Goal: Task Accomplishment & Management: Manage account settings

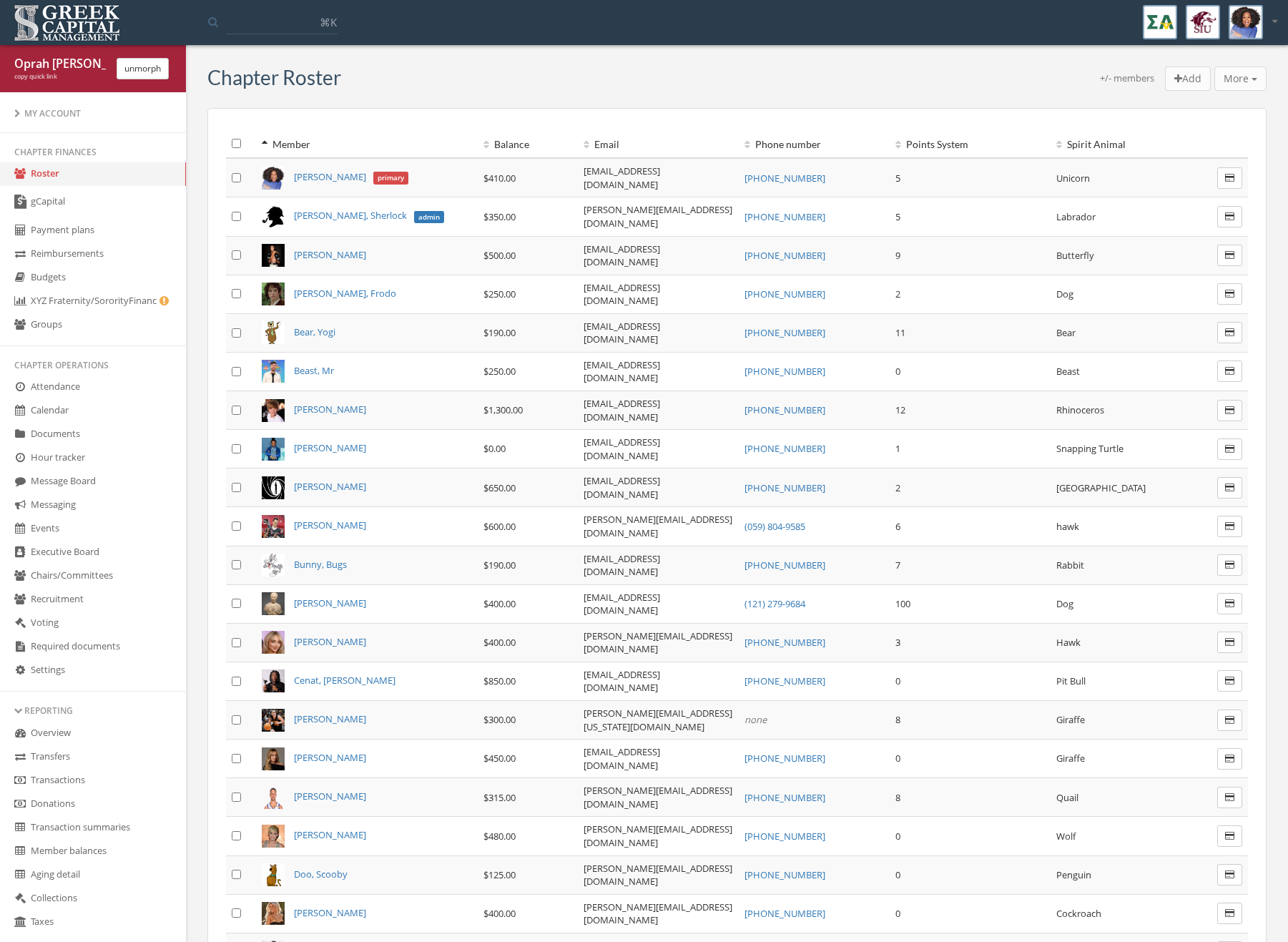
click at [121, 217] on link "gCapital" at bounding box center [93, 202] width 186 height 33
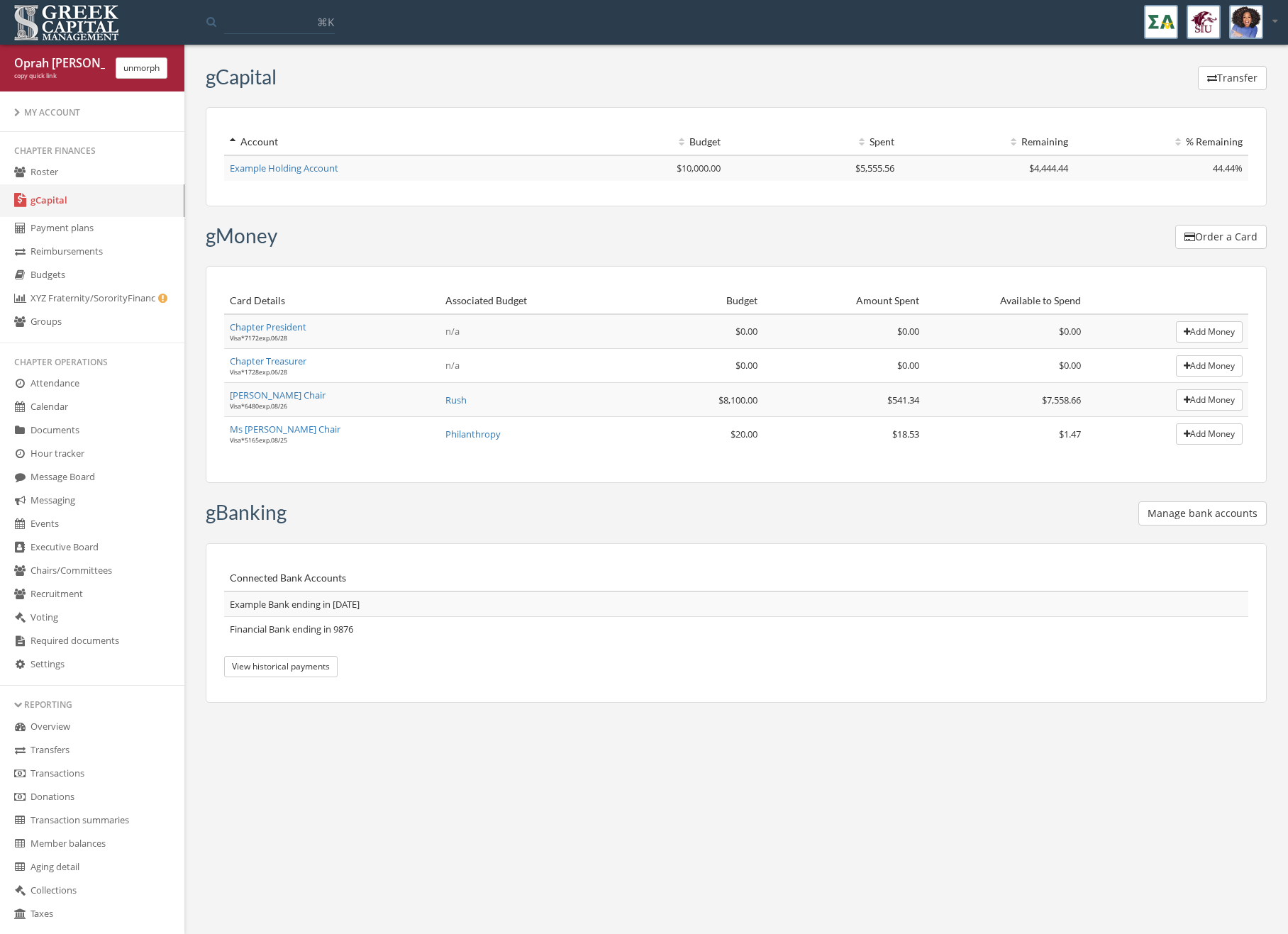
click at [1235, 505] on button "Manage bank accounts" at bounding box center [1202, 513] width 128 height 24
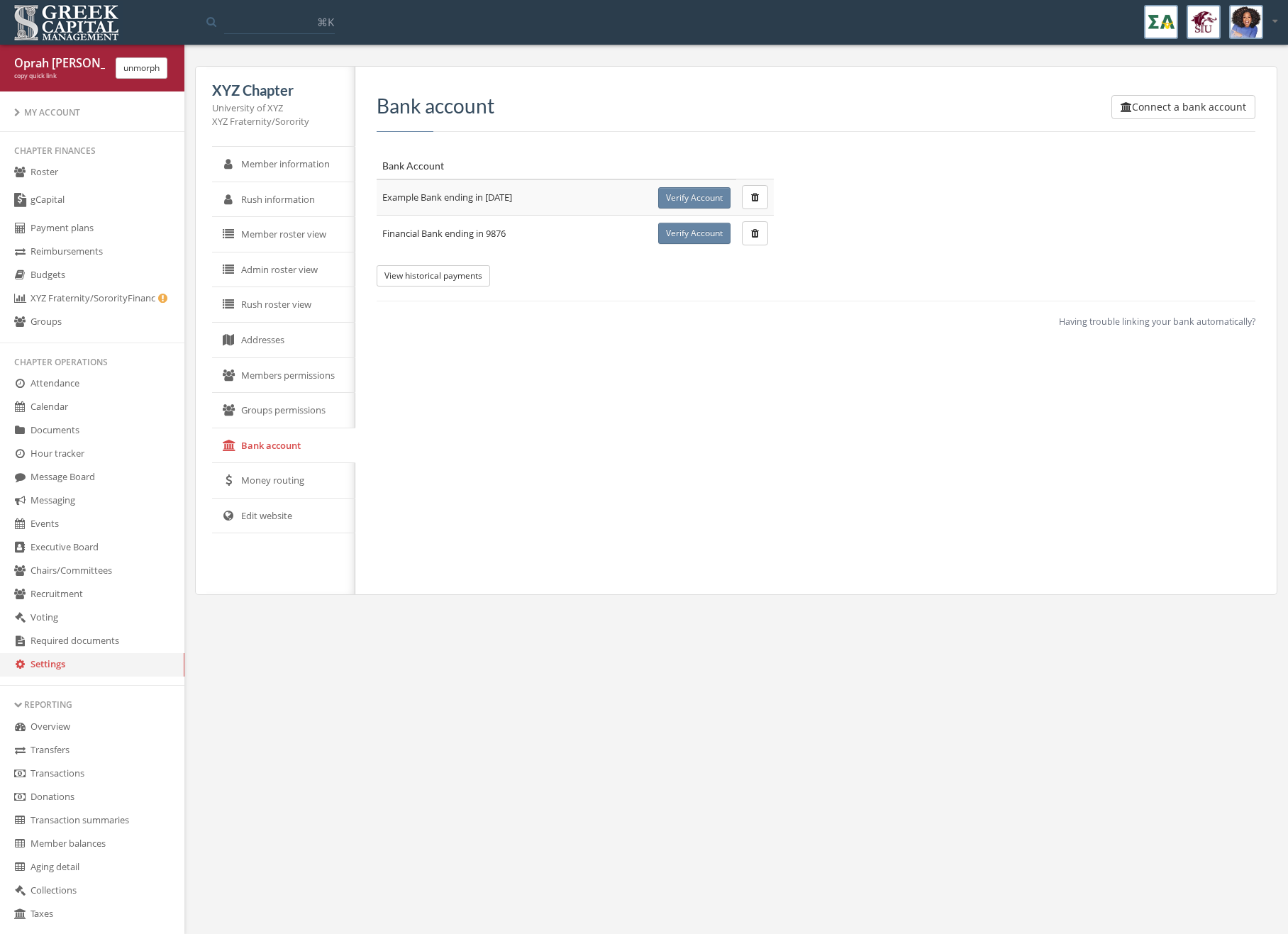
click at [1176, 107] on button "Connect a bank account" at bounding box center [1183, 107] width 144 height 24
click at [1229, 322] on span "Having trouble linking your bank automatically?" at bounding box center [1157, 322] width 196 height 13
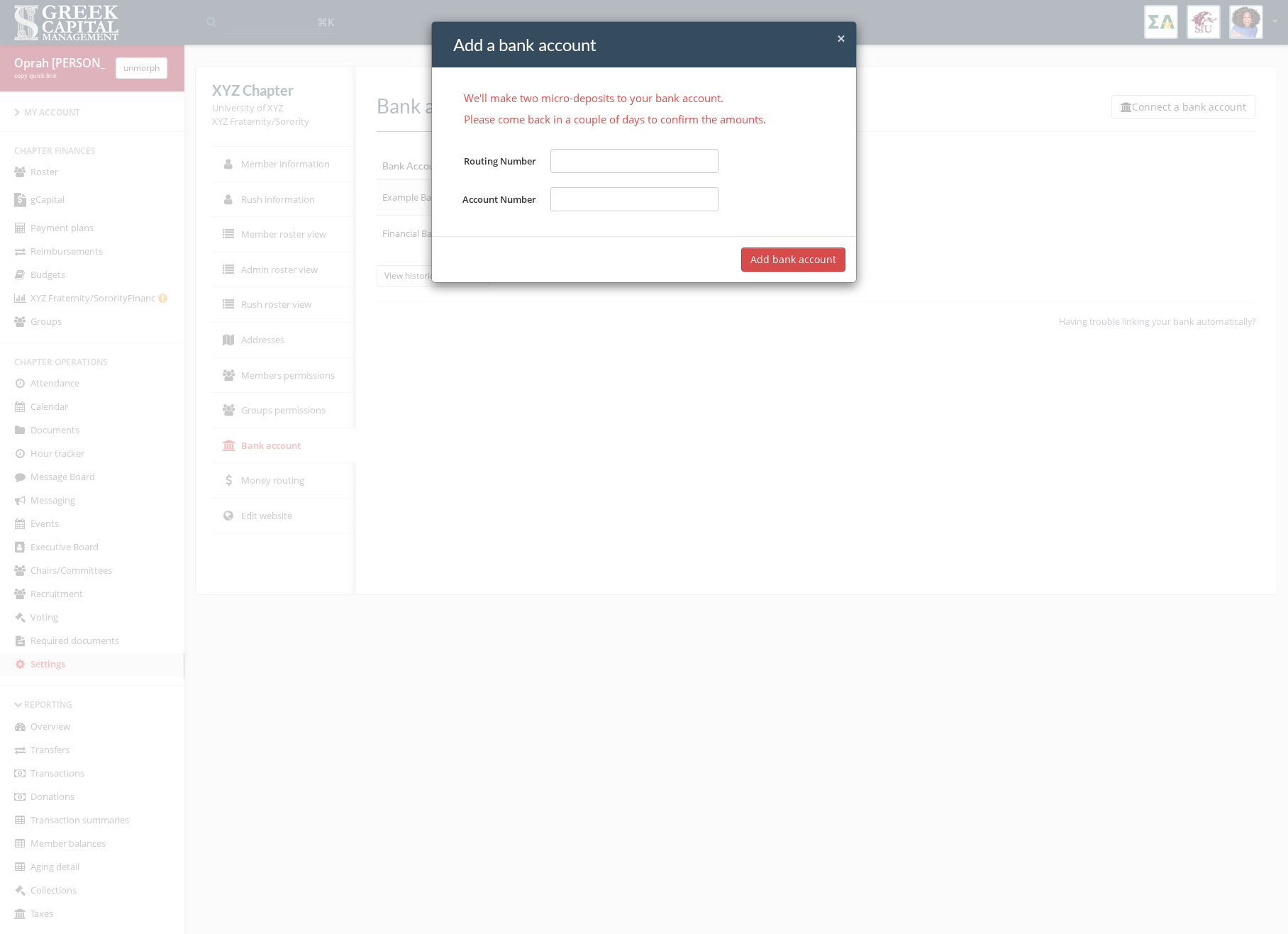
click at [1177, 407] on div "× Close Add a bank account We'll make two micro-deposits to your bank account. …" at bounding box center [644, 467] width 1288 height 934
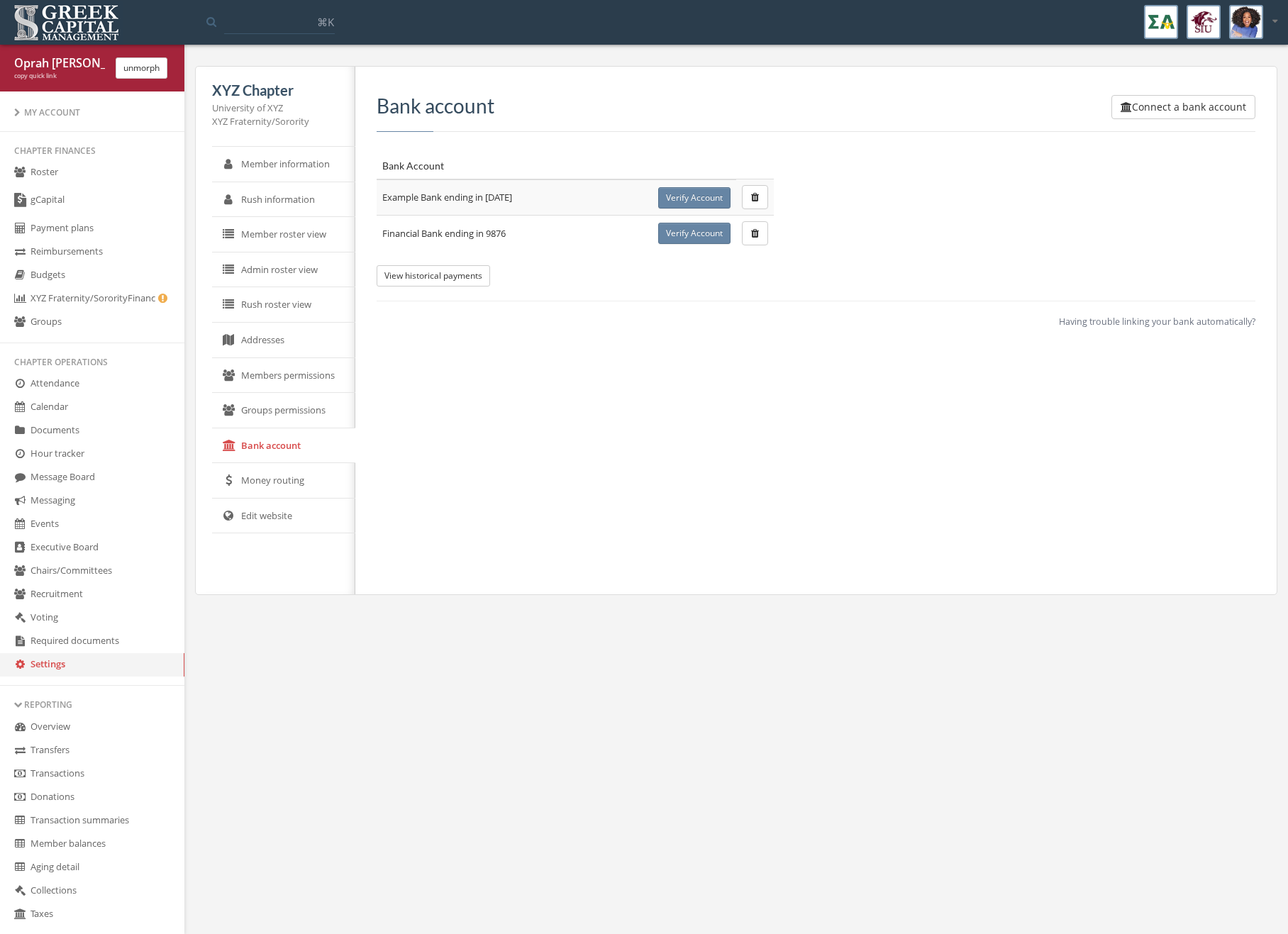
click at [160, 71] on button "unmorph" at bounding box center [142, 67] width 52 height 21
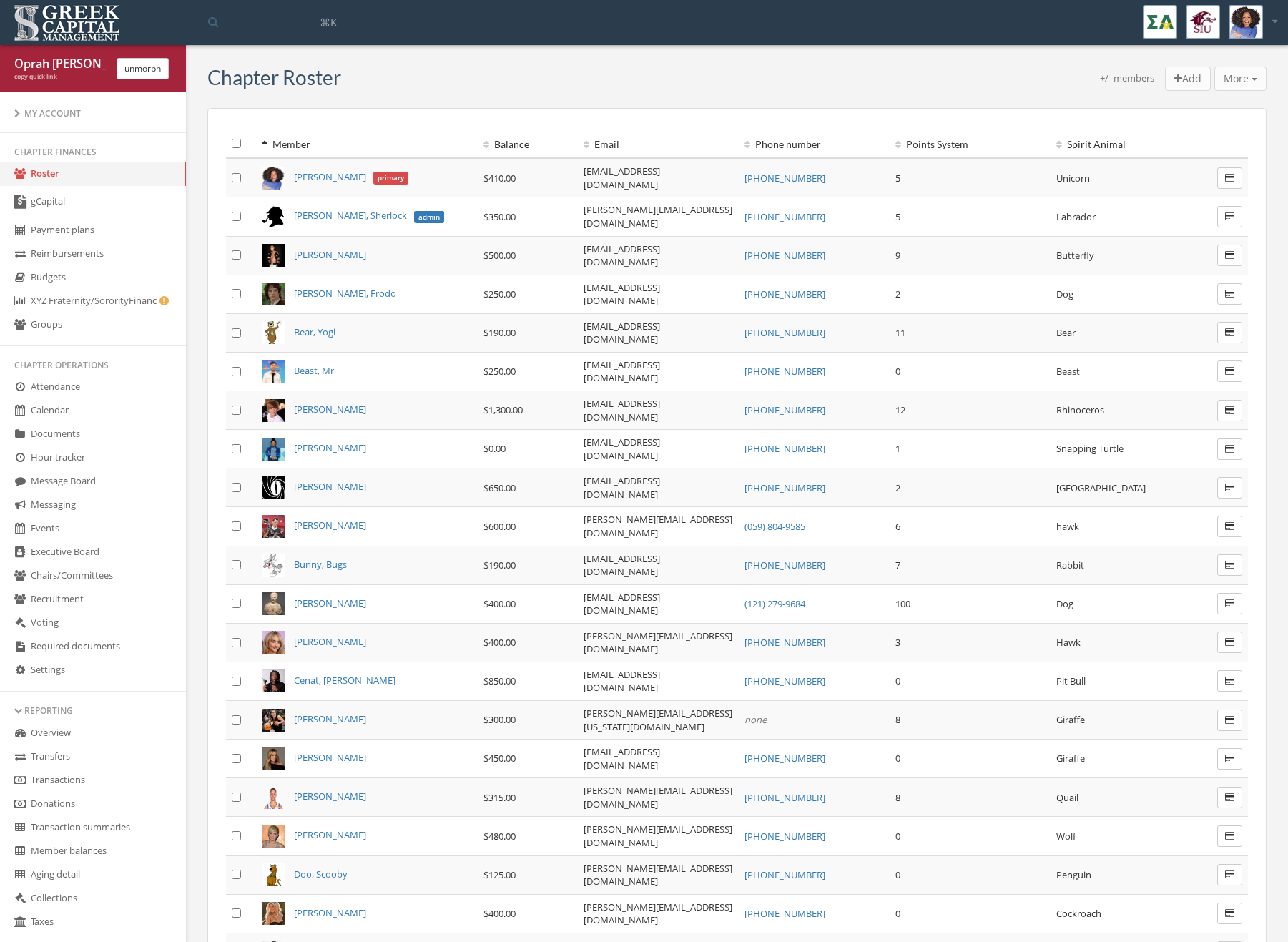
click at [86, 188] on link "gCapital" at bounding box center [93, 202] width 186 height 33
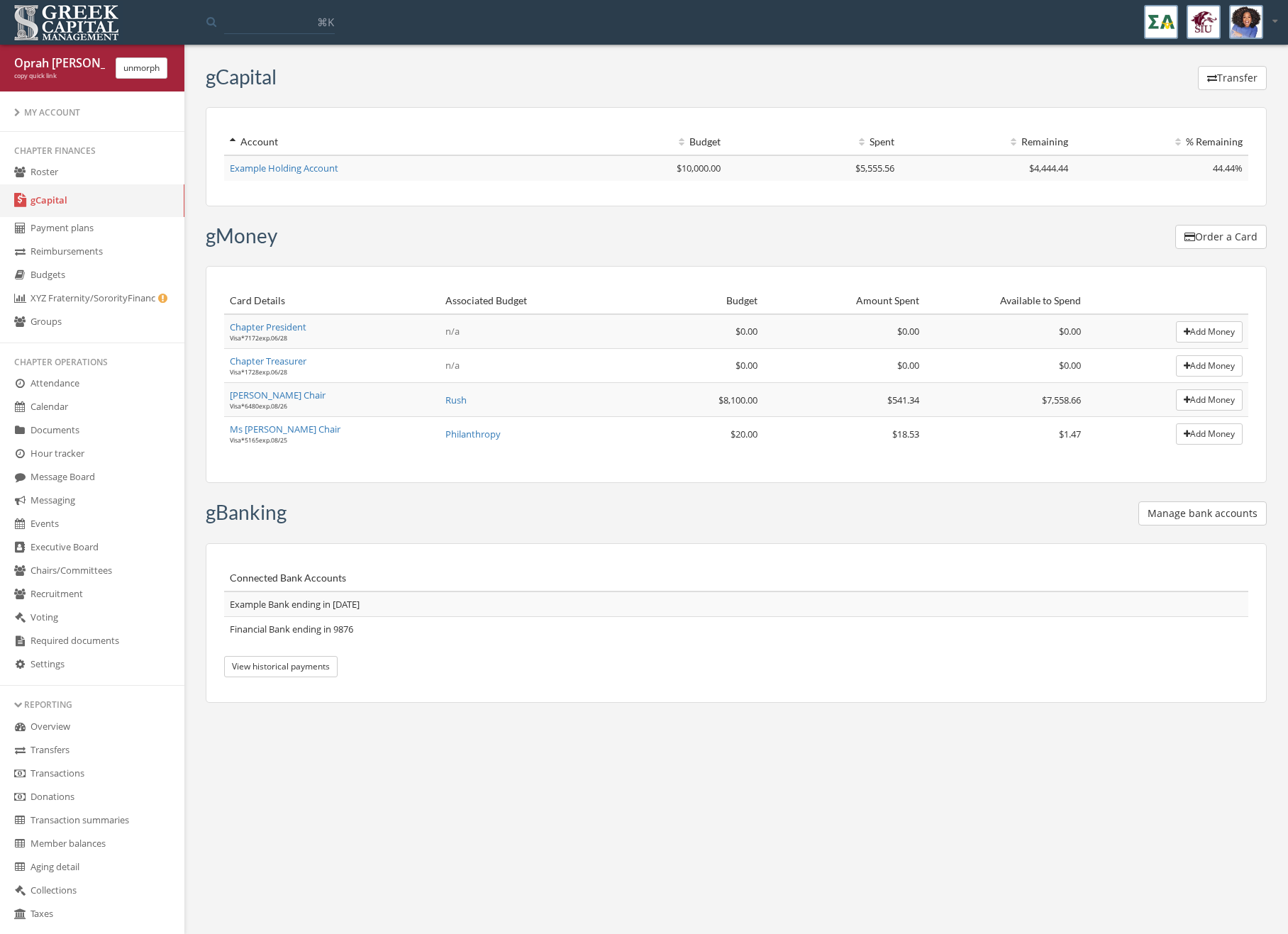
click at [1177, 514] on button "Manage bank accounts" at bounding box center [1202, 513] width 128 height 24
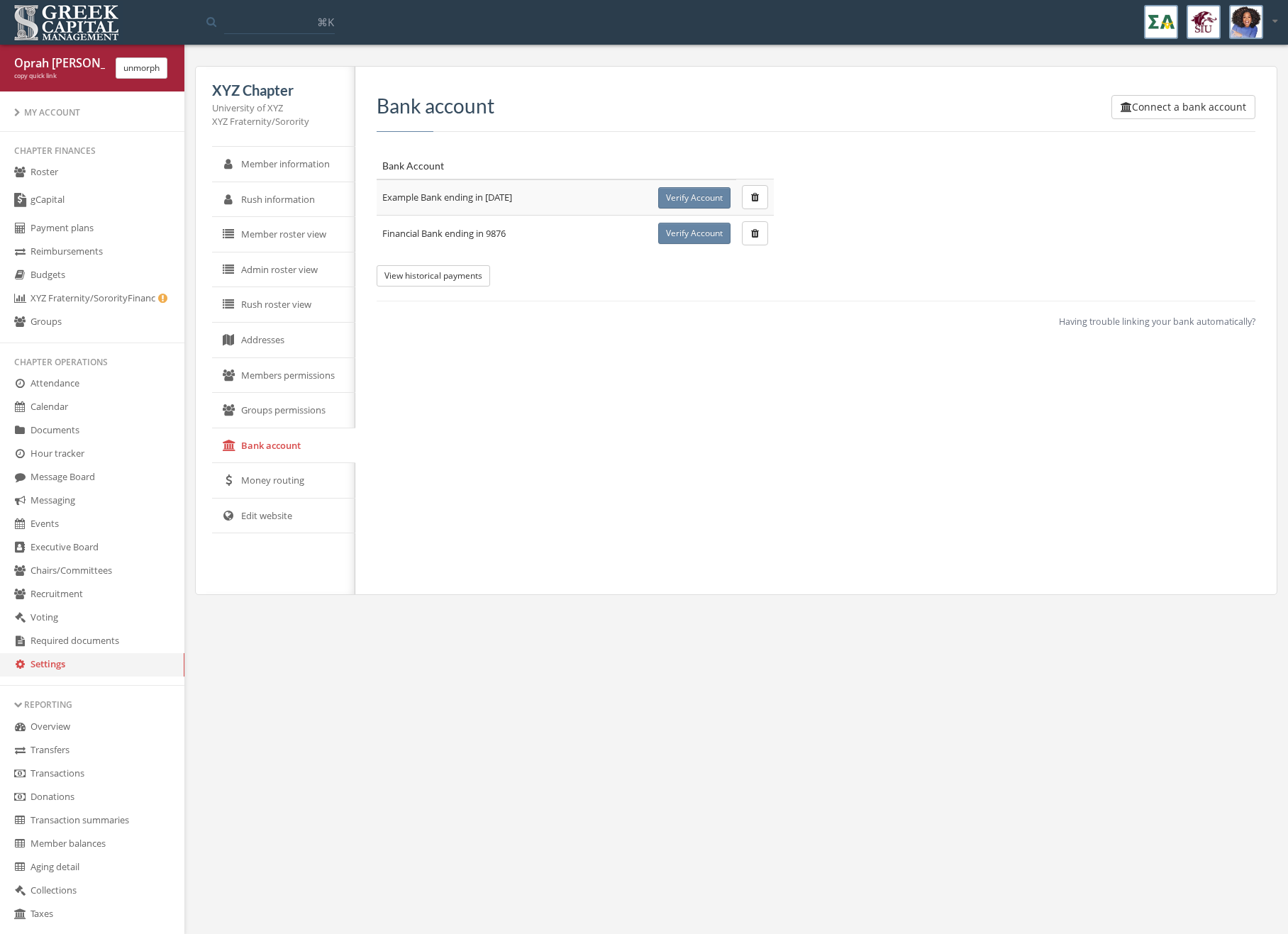
click at [1222, 323] on span "Having trouble linking your bank automatically?" at bounding box center [1157, 322] width 196 height 13
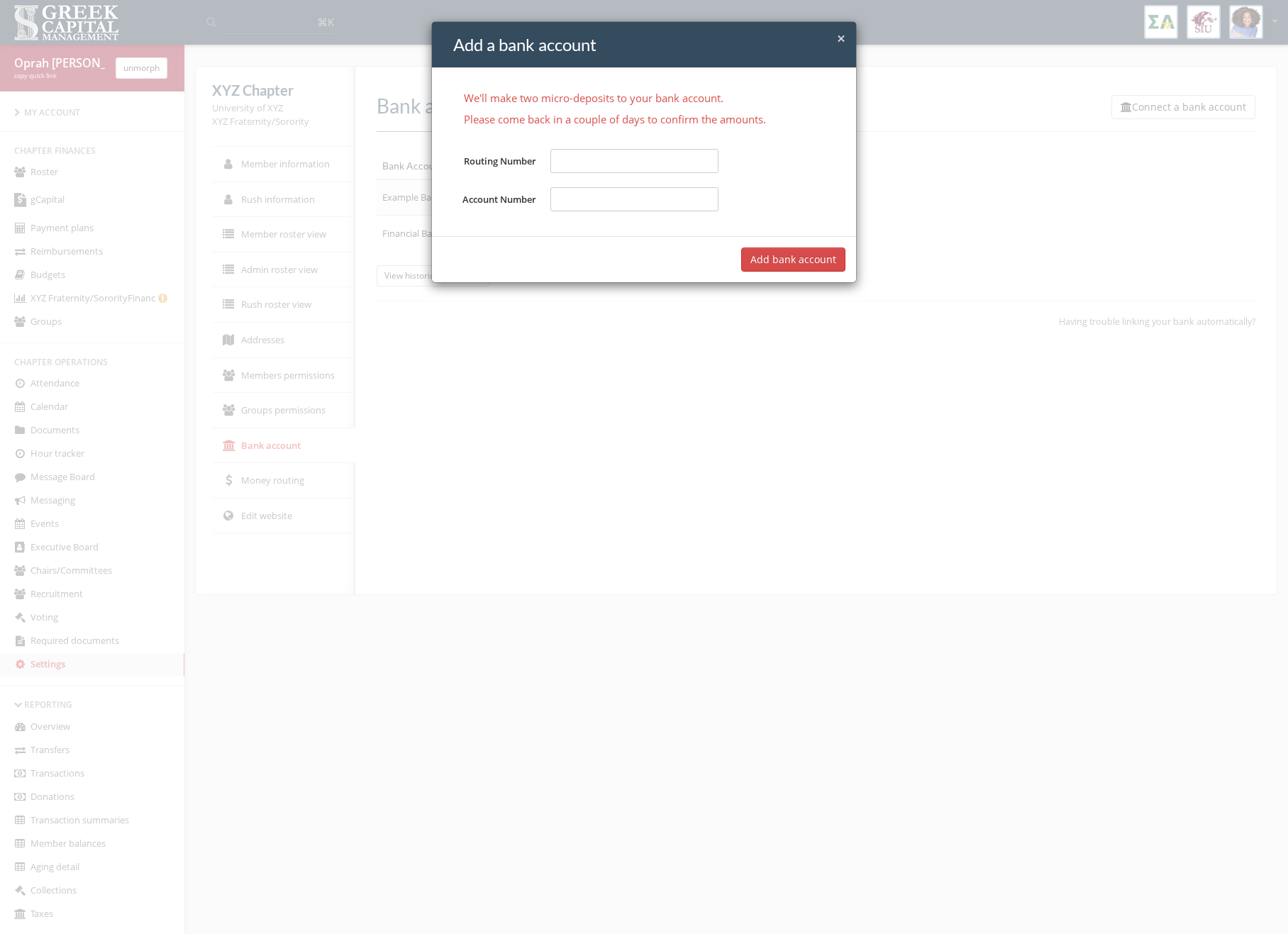
click at [301, 39] on div "× Close Add a bank account We'll make two micro-deposits to your bank account. …" at bounding box center [644, 467] width 1288 height 934
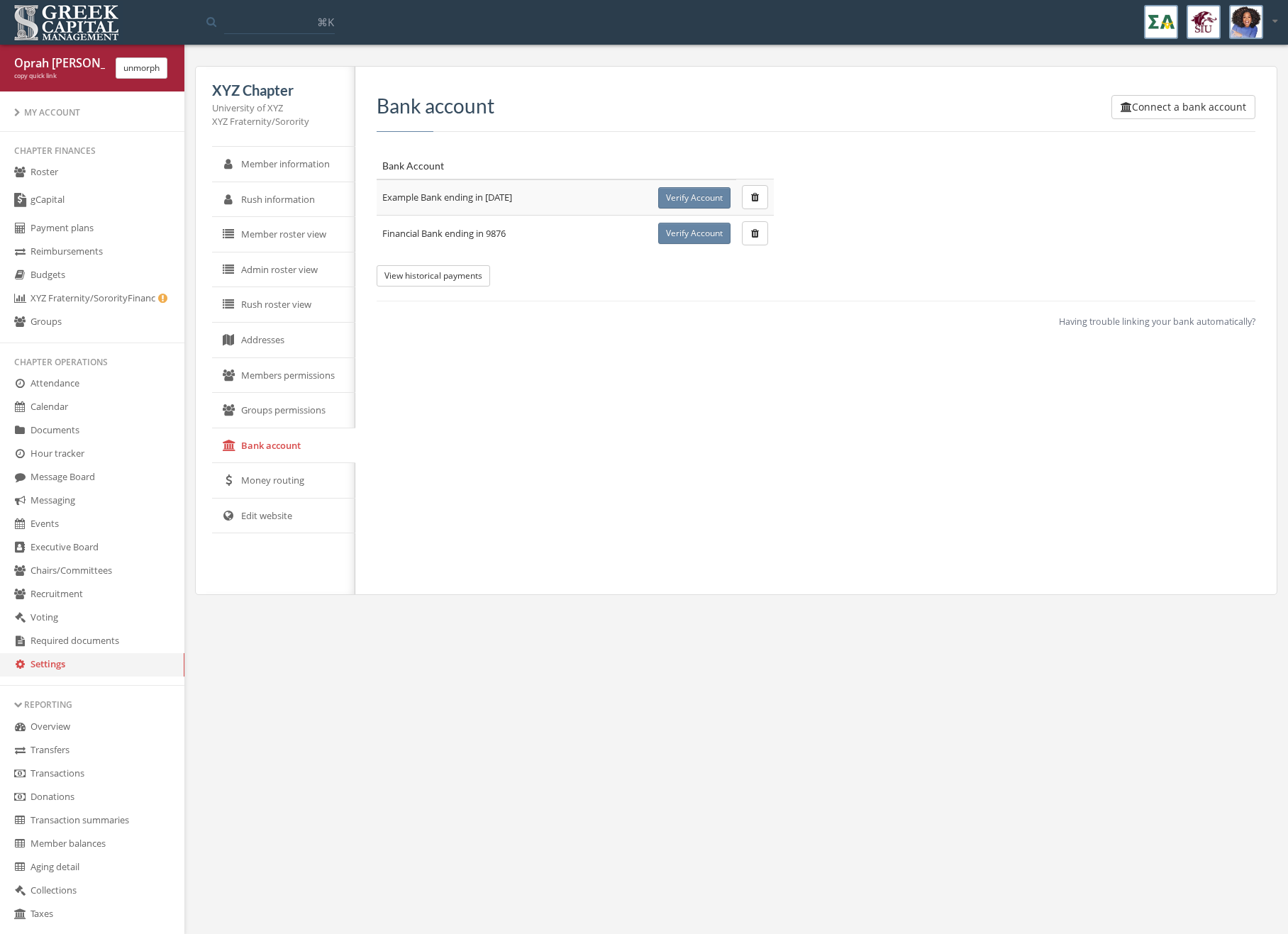
click at [117, 80] on div "[PERSON_NAME] copy quick link unmorph" at bounding box center [92, 68] width 185 height 47
click at [126, 74] on button "unmorph" at bounding box center [142, 67] width 52 height 21
